Goal: Transaction & Acquisition: Purchase product/service

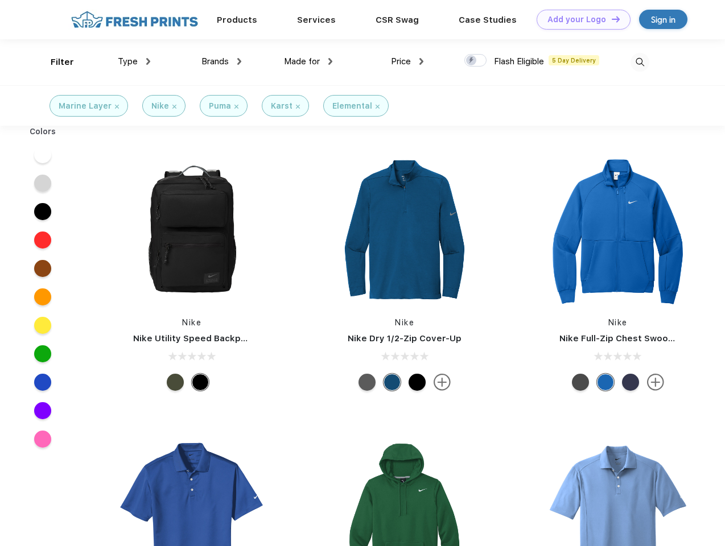
click at [579, 19] on link "Add your Logo Design Tool" at bounding box center [584, 20] width 94 height 20
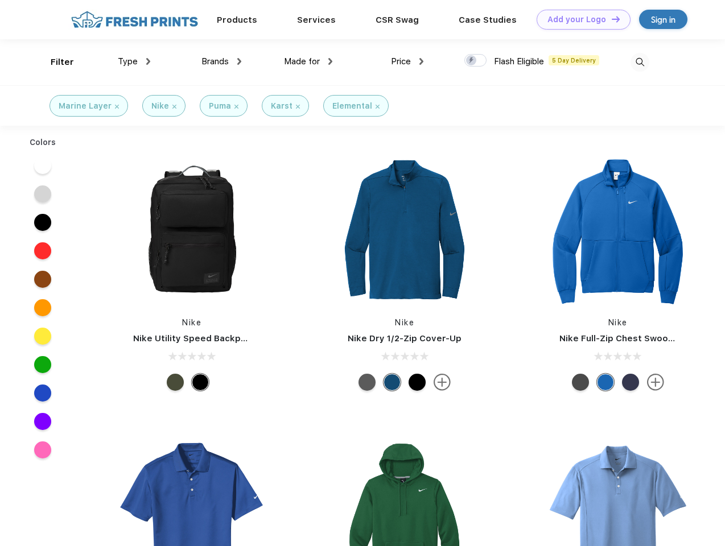
click at [0, 0] on div "Design Tool" at bounding box center [0, 0] width 0 height 0
click at [611, 19] on link "Add your Logo Design Tool" at bounding box center [584, 20] width 94 height 20
click at [55, 62] on div "Filter" at bounding box center [62, 62] width 23 height 13
click at [134, 61] on span "Type" at bounding box center [128, 61] width 20 height 10
click at [221, 61] on span "Brands" at bounding box center [215, 61] width 27 height 10
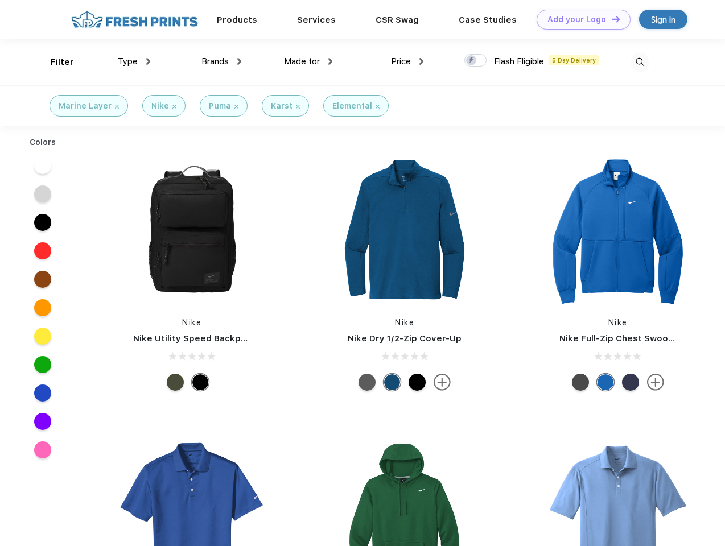
click at [309, 61] on span "Made for" at bounding box center [302, 61] width 36 height 10
click at [408, 61] on span "Price" at bounding box center [401, 61] width 20 height 10
click at [476, 61] on div at bounding box center [475, 60] width 22 height 13
click at [472, 61] on input "checkbox" at bounding box center [467, 57] width 7 height 7
click at [640, 62] on img at bounding box center [640, 62] width 19 height 19
